Goal: Task Accomplishment & Management: Use online tool/utility

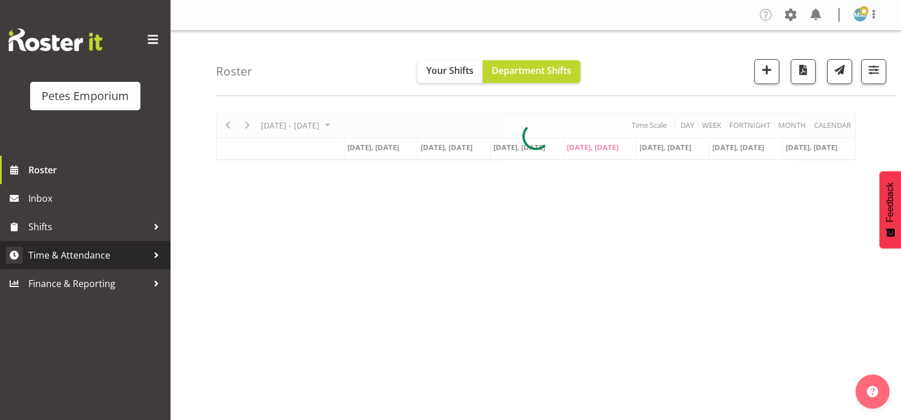
click at [103, 250] on span "Time & Attendance" at bounding box center [87, 255] width 119 height 17
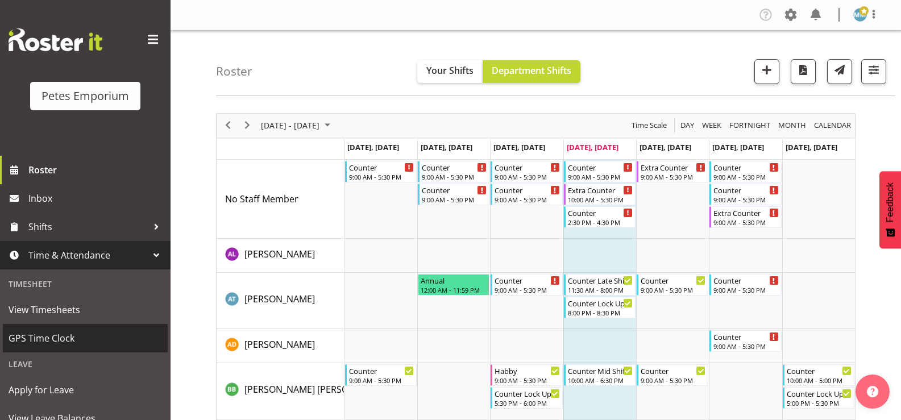
click at [80, 339] on span "GPS Time Clock" at bounding box center [86, 338] width 154 height 17
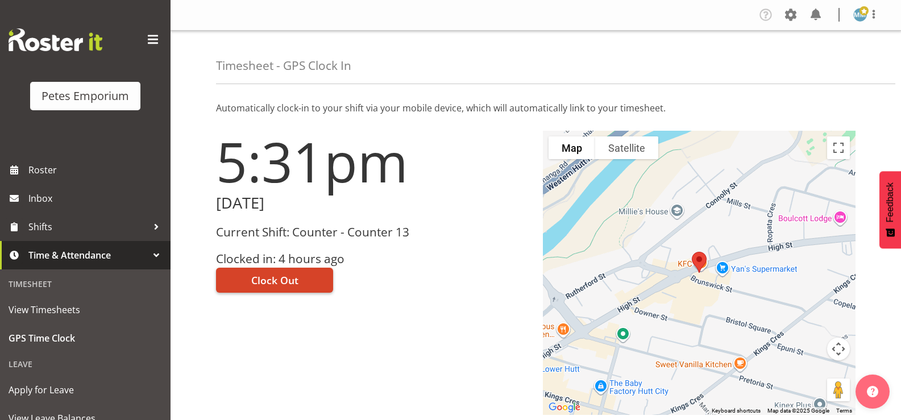
click at [282, 279] on span "Clock Out" at bounding box center [274, 280] width 47 height 15
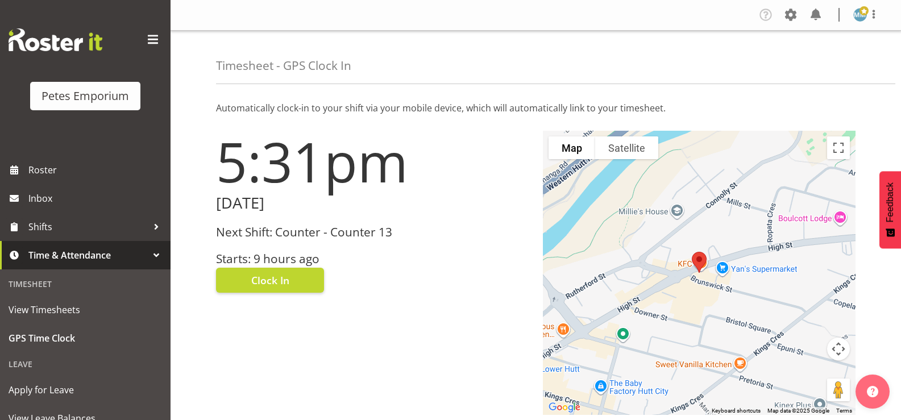
click at [857, 14] on img at bounding box center [861, 15] width 14 height 14
click at [810, 59] on link "Log Out" at bounding box center [826, 59] width 109 height 20
